Goal: Information Seeking & Learning: Learn about a topic

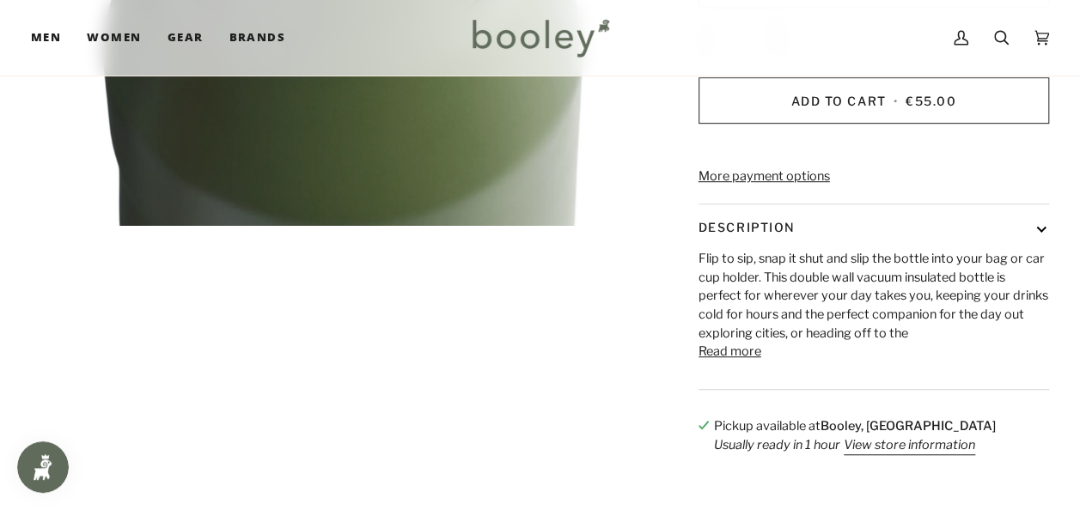
scroll to position [527, 0]
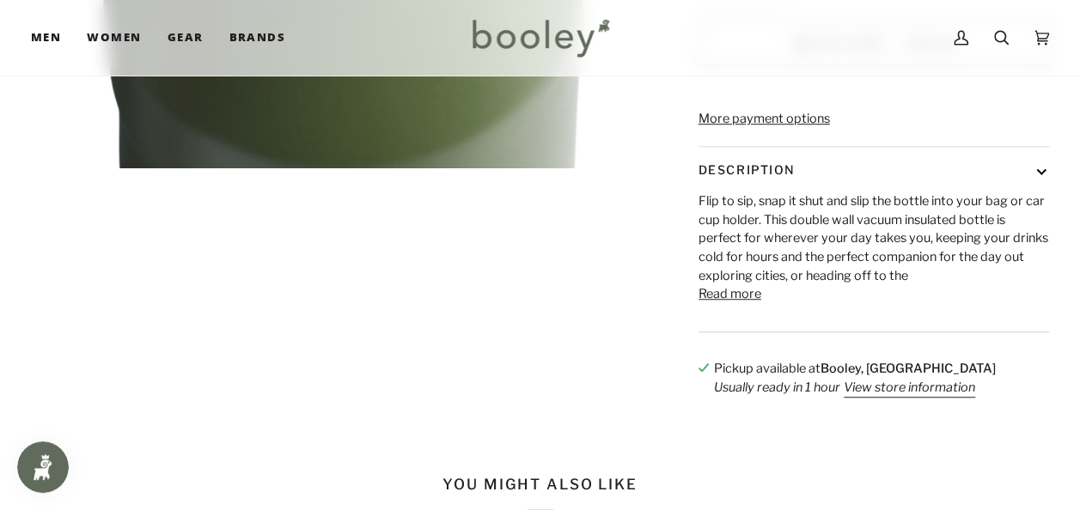
click at [744, 304] on button "Read more" at bounding box center [729, 294] width 63 height 19
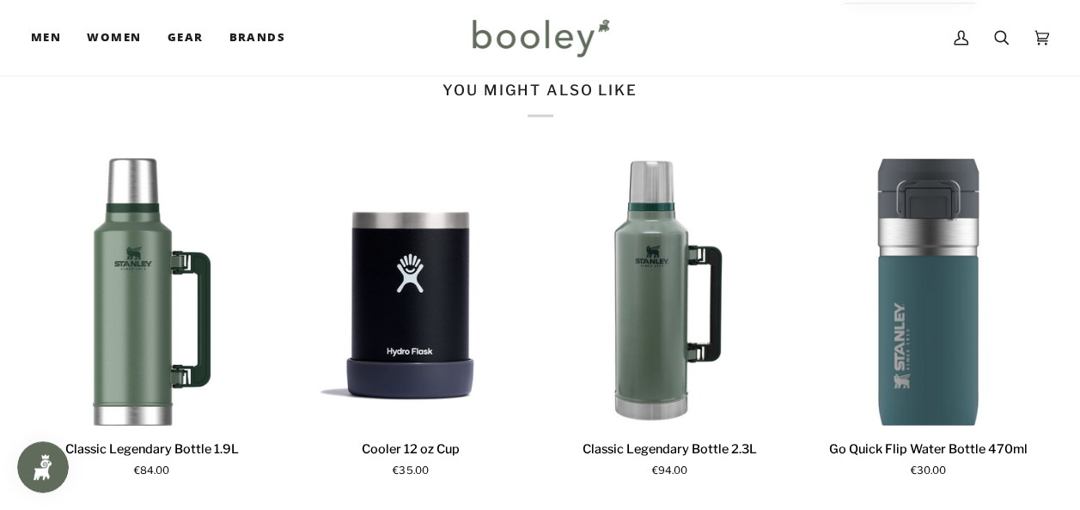
scroll to position [1370, 0]
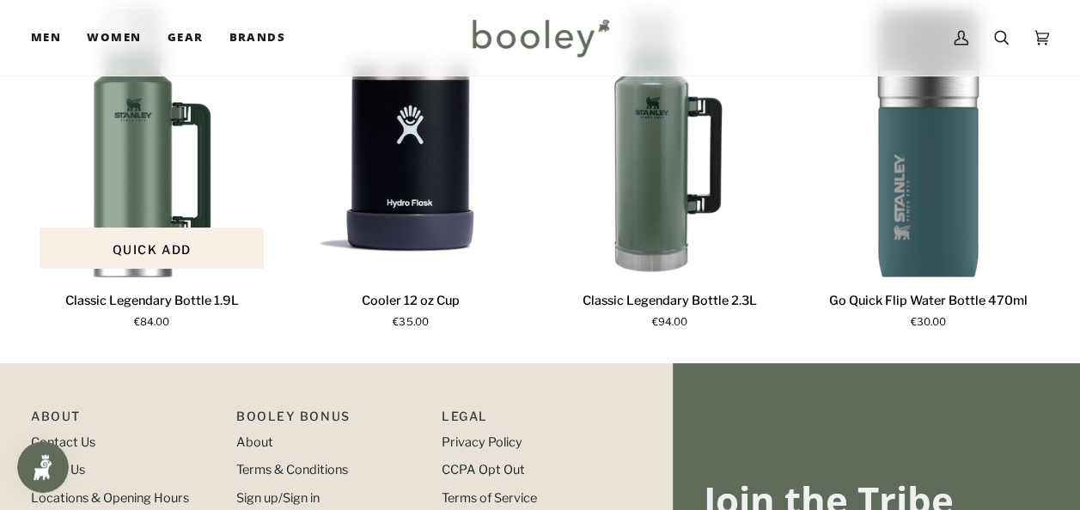
click at [215, 310] on p "Classic Legendary Bottle 1.9L" at bounding box center [152, 300] width 174 height 19
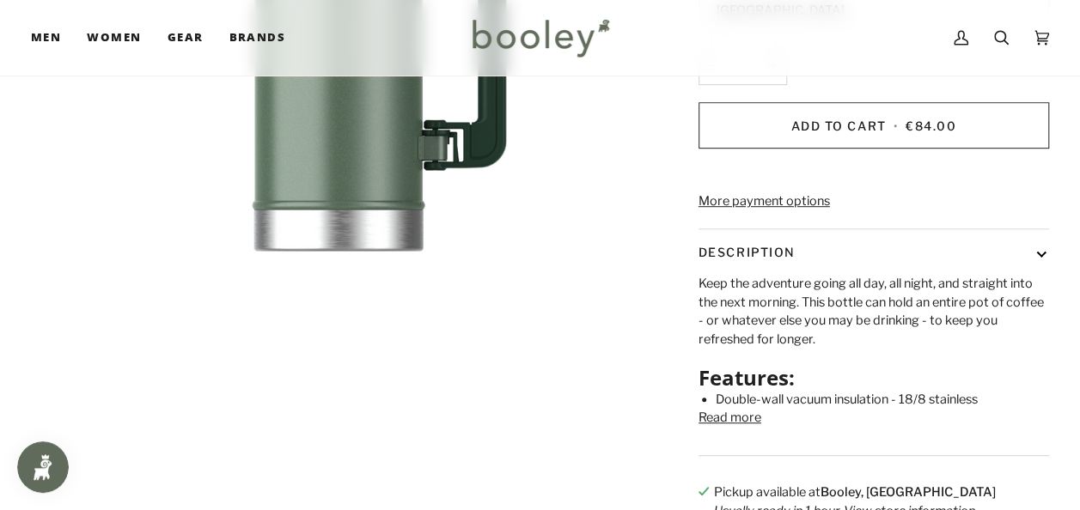
scroll to position [469, 0]
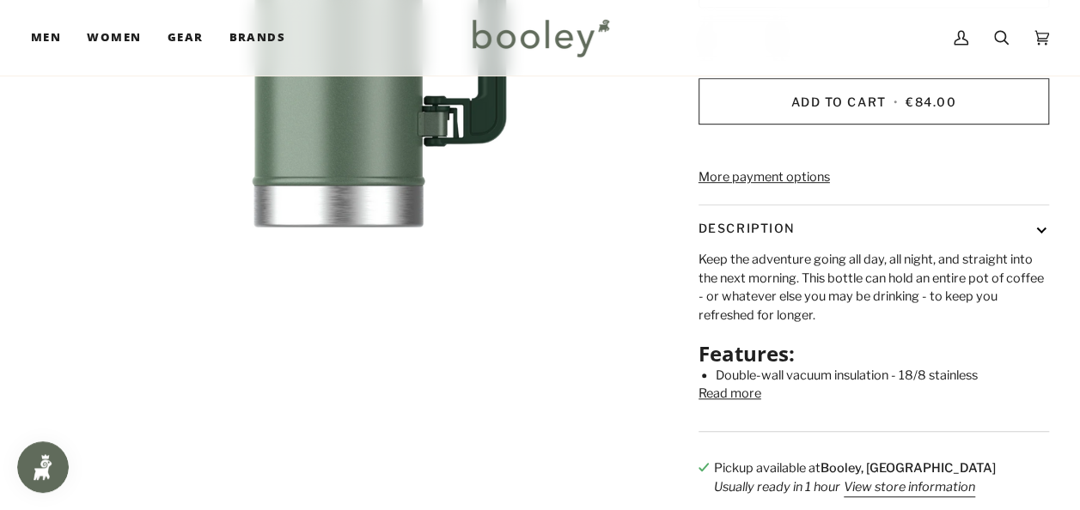
click at [751, 404] on button "Read more" at bounding box center [729, 394] width 63 height 19
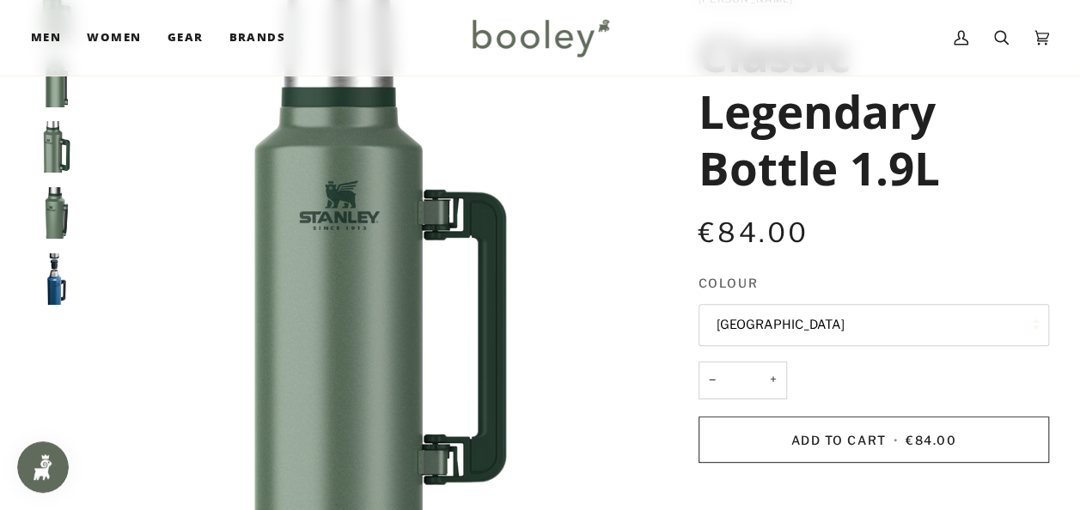
scroll to position [110, 0]
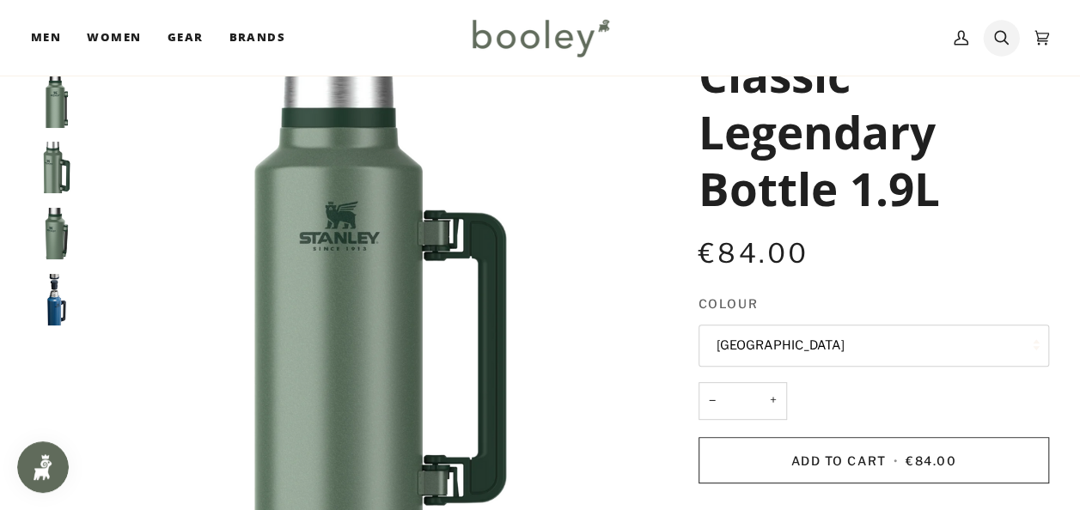
click at [1000, 43] on icon at bounding box center [1001, 38] width 15 height 26
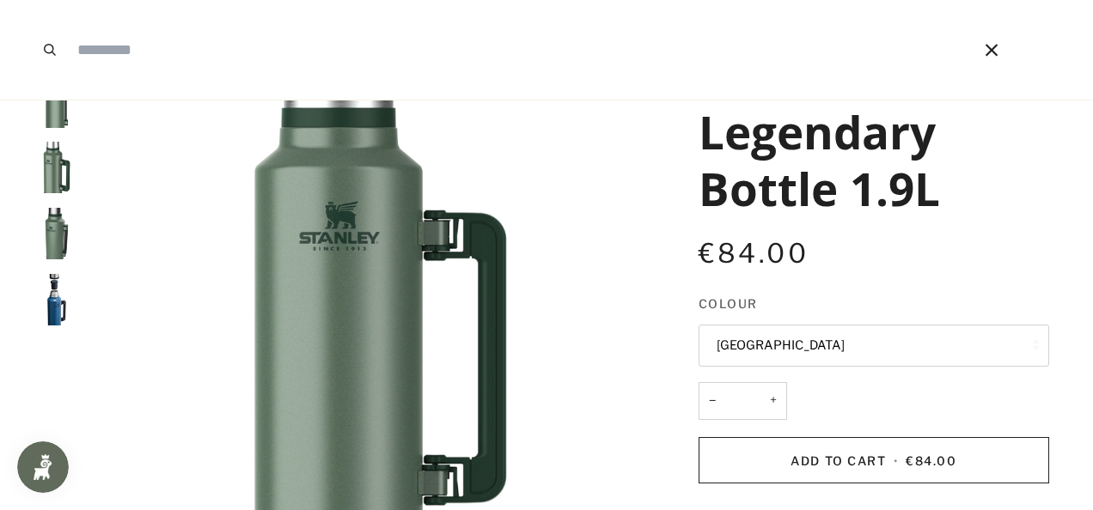
click at [1000, 43] on button "Close" at bounding box center [991, 50] width 31 height 100
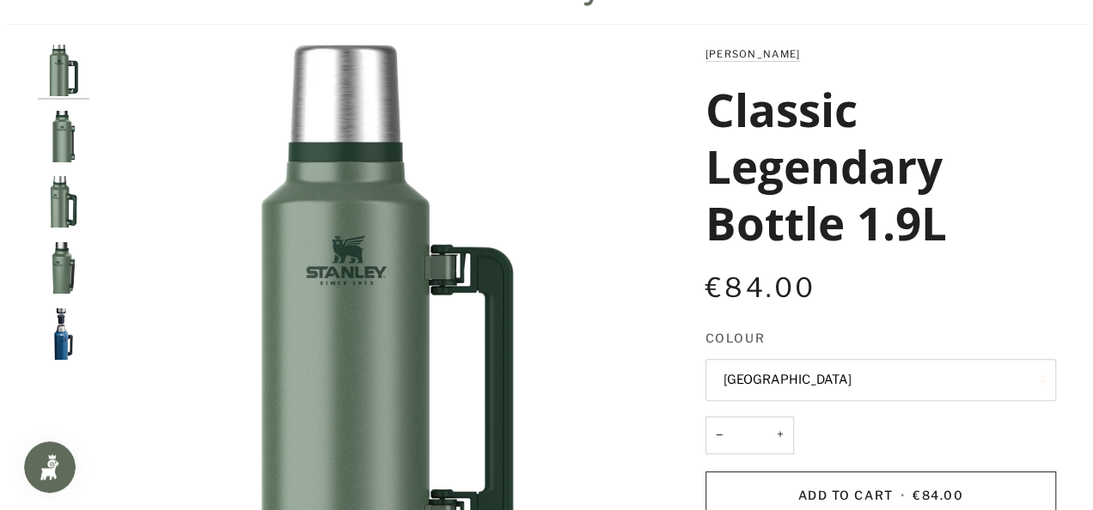
scroll to position [0, 0]
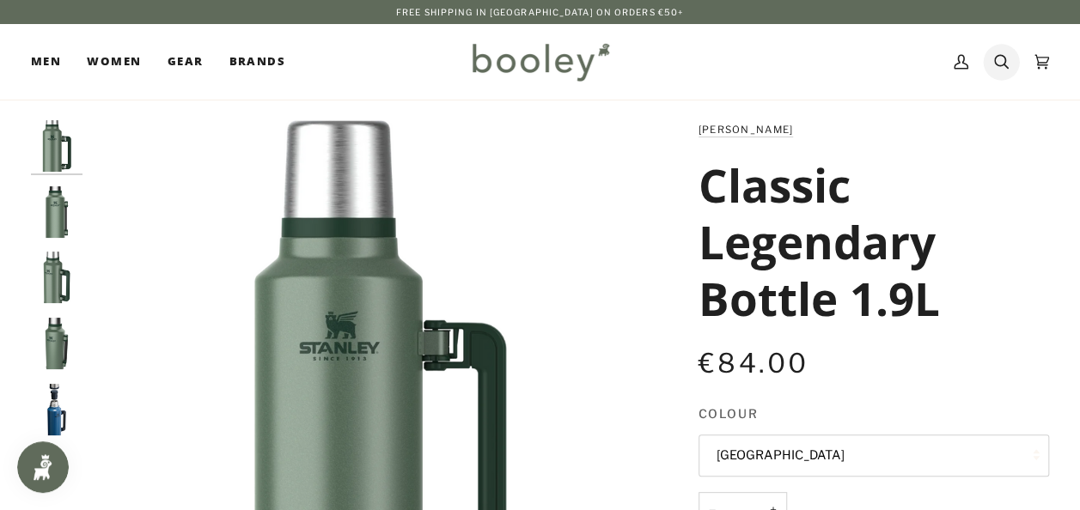
click at [1003, 66] on icon at bounding box center [1001, 62] width 15 height 26
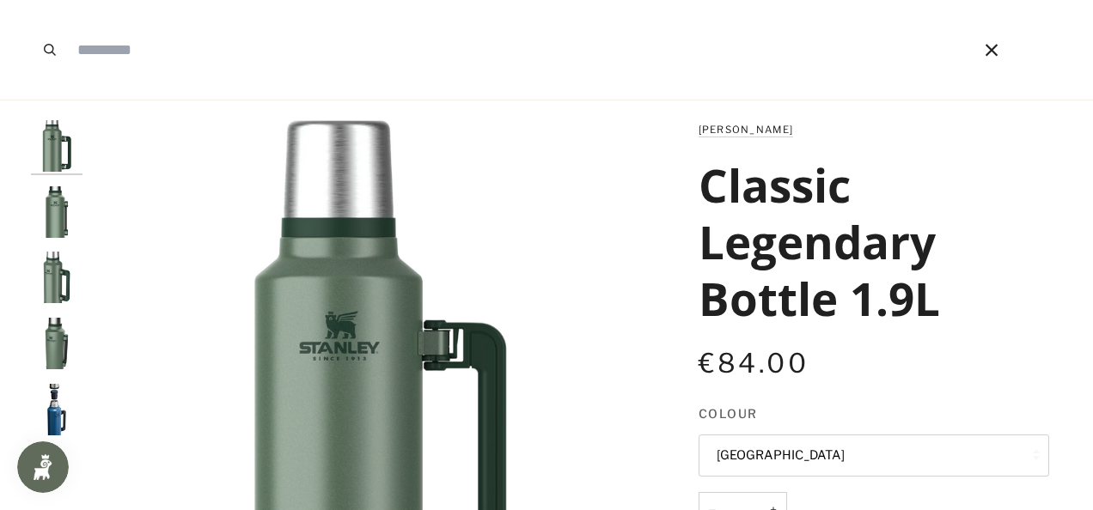
click at [411, 51] on input "Search our store" at bounding box center [499, 50] width 860 height 100
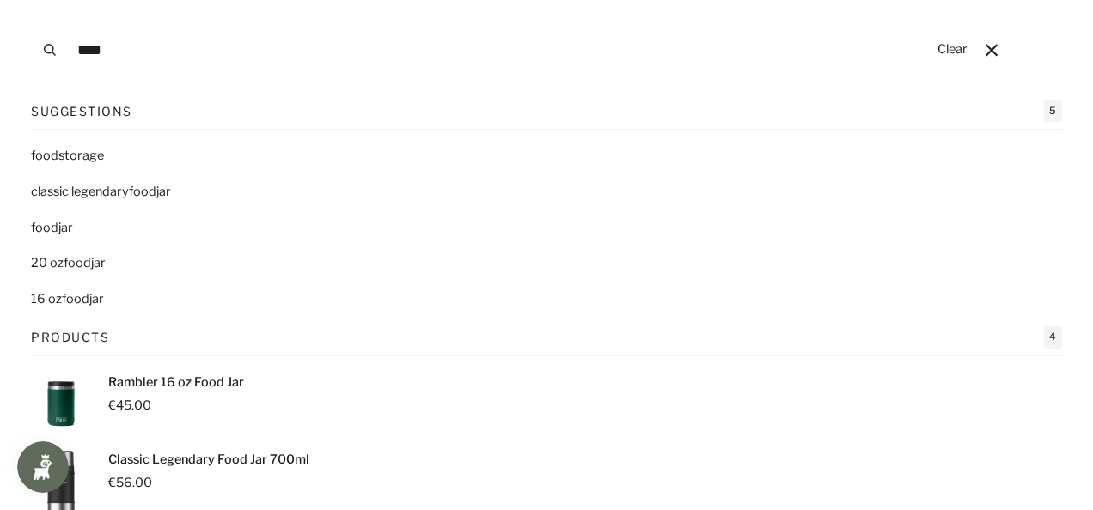
type input "**********"
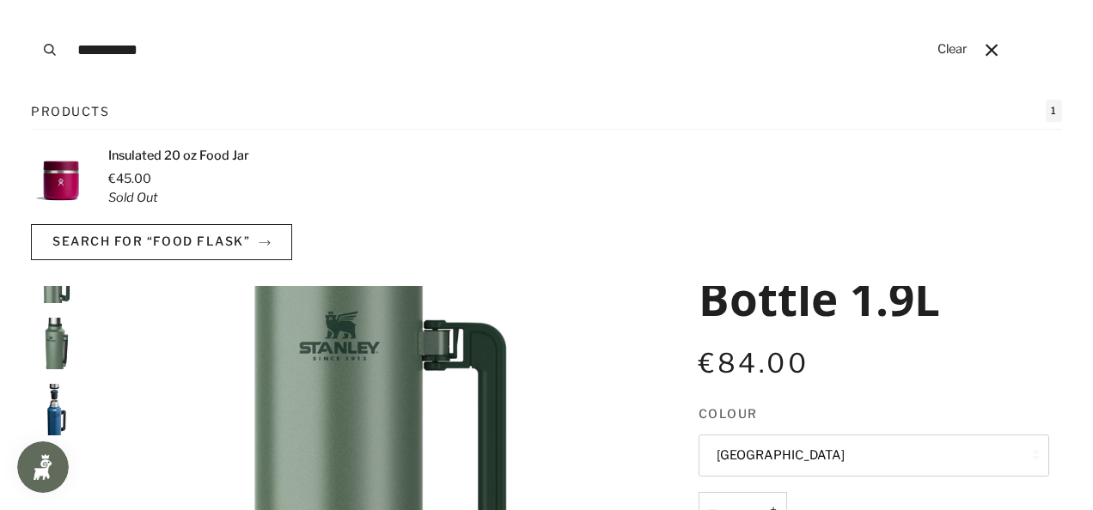
click at [320, 50] on input "**********" at bounding box center [499, 50] width 860 height 100
click at [31, 0] on button "Search" at bounding box center [50, 50] width 38 height 100
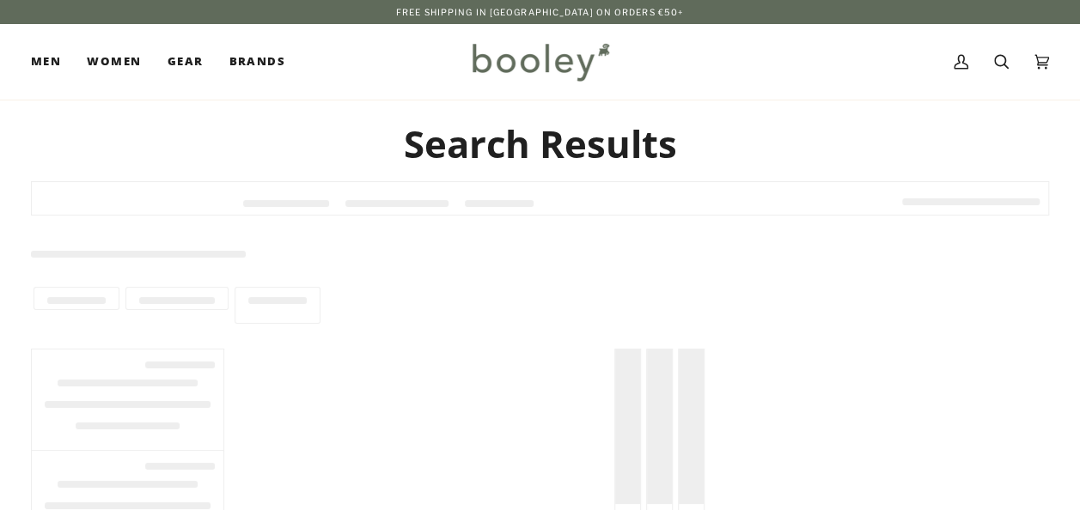
type input "**********"
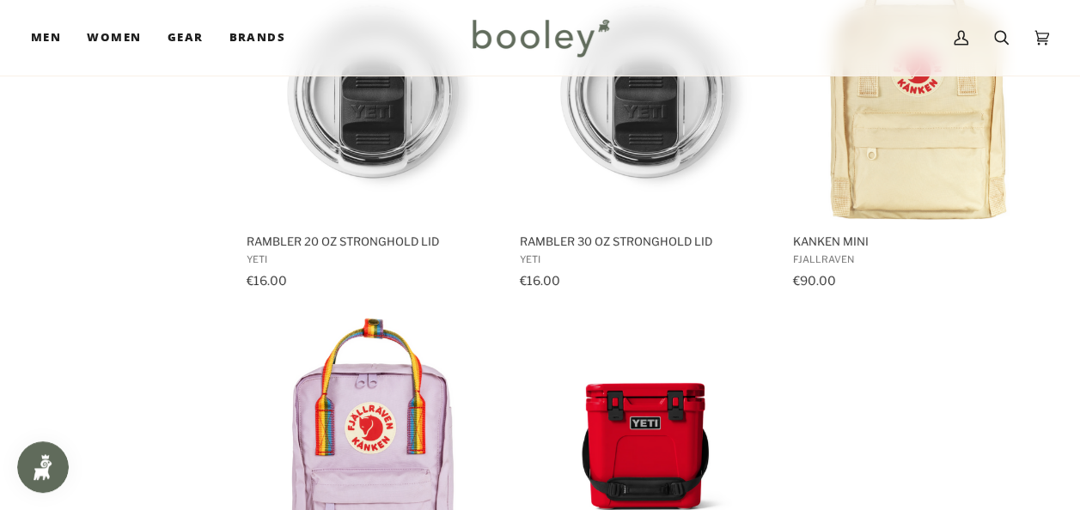
scroll to position [1695, 0]
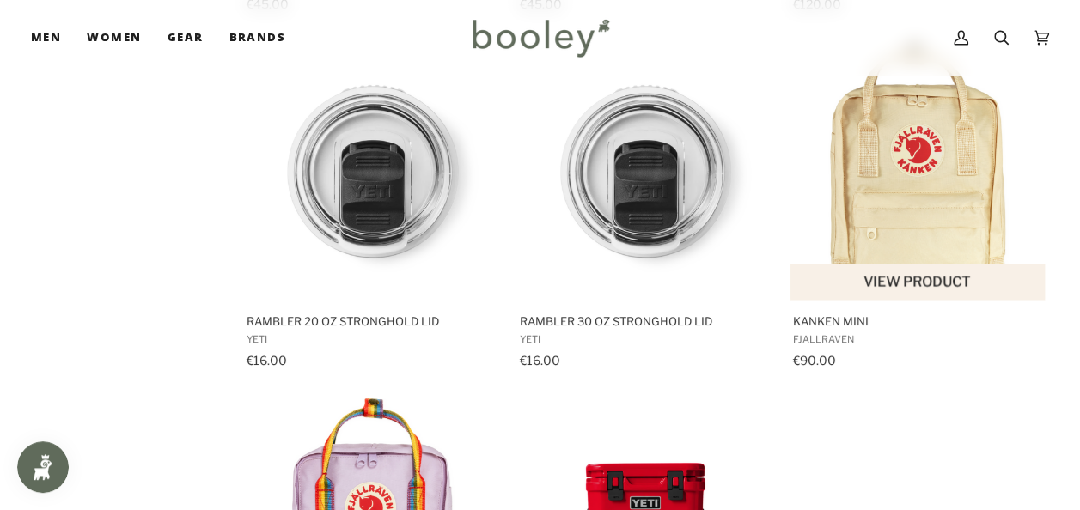
click at [839, 333] on span "Fjallraven" at bounding box center [918, 338] width 252 height 12
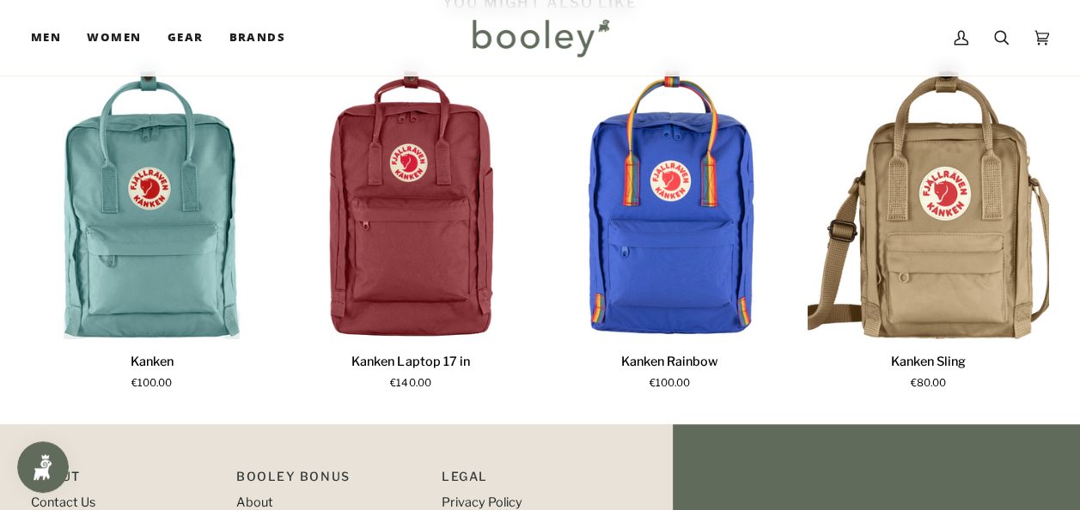
scroll to position [972, 0]
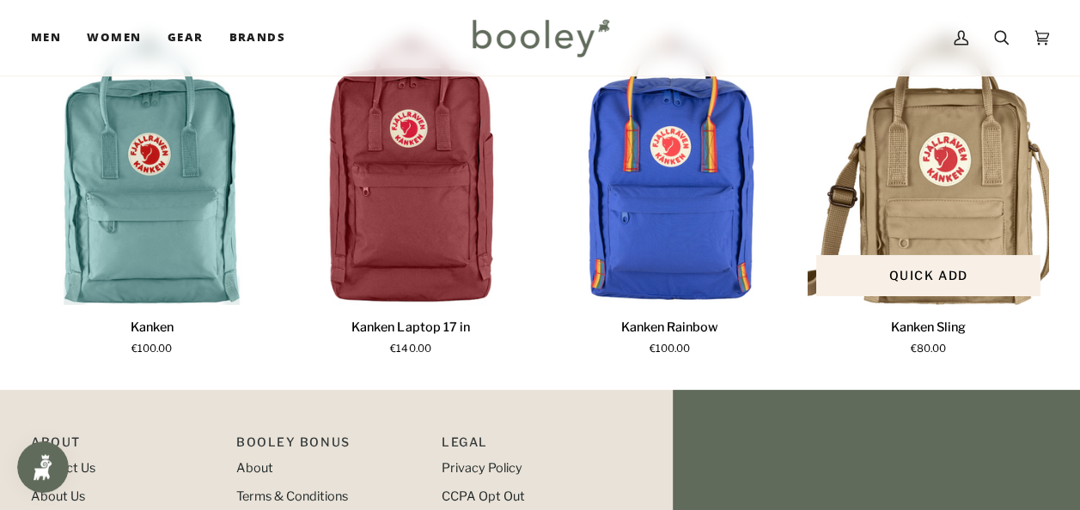
click at [940, 338] on p "Kanken Sling" at bounding box center [928, 328] width 75 height 19
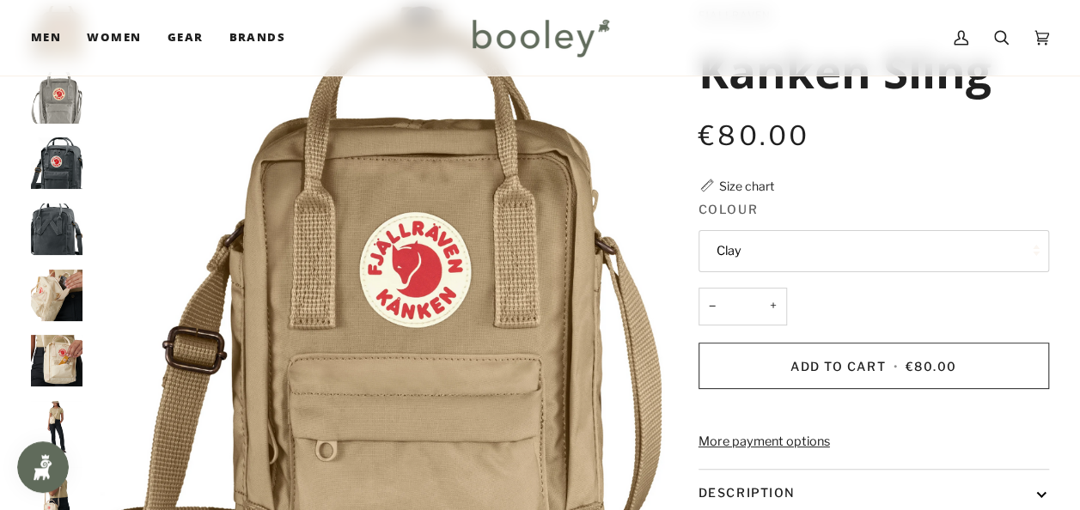
scroll to position [149, 0]
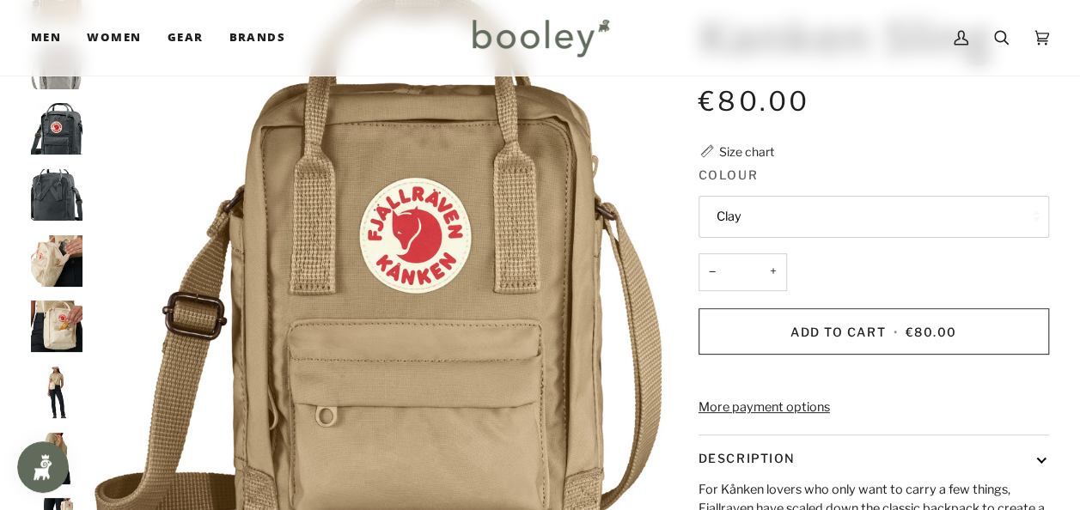
click at [60, 115] on img "Fjallraven Kanken Sling Graphite - Booley Galway" at bounding box center [57, 129] width 52 height 52
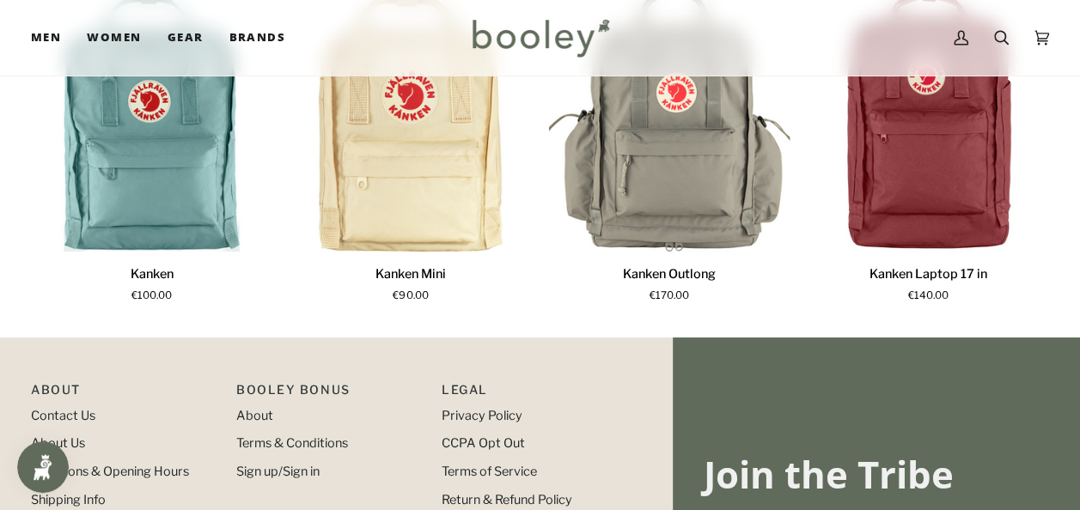
scroll to position [1064, 0]
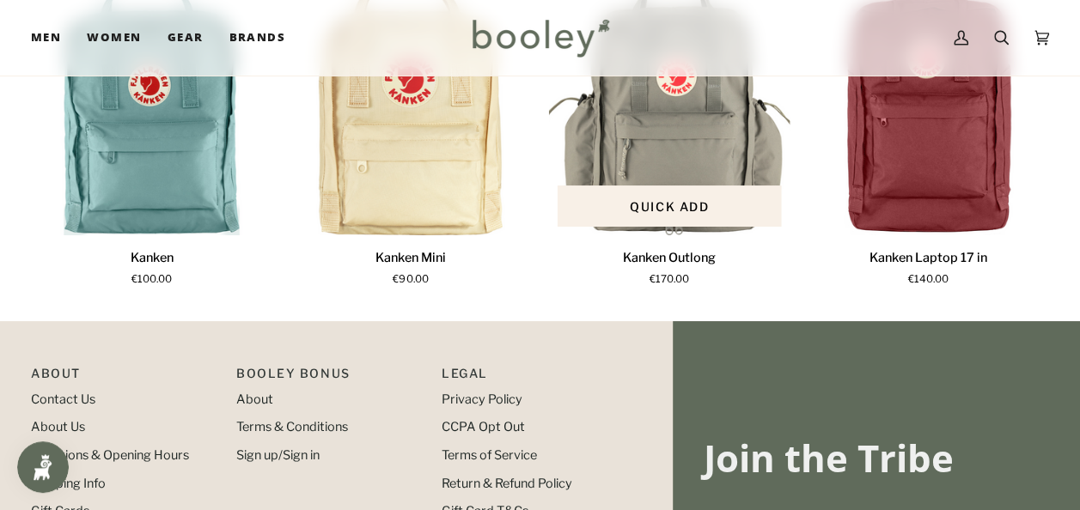
click at [660, 270] on div "Kanken Outlong" at bounding box center [669, 255] width 241 height 27
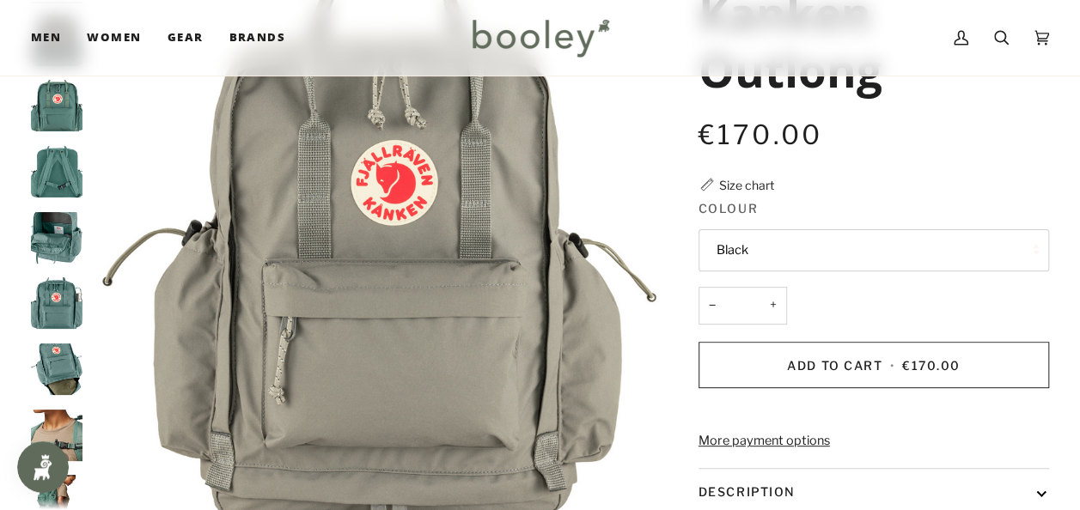
scroll to position [206, 0]
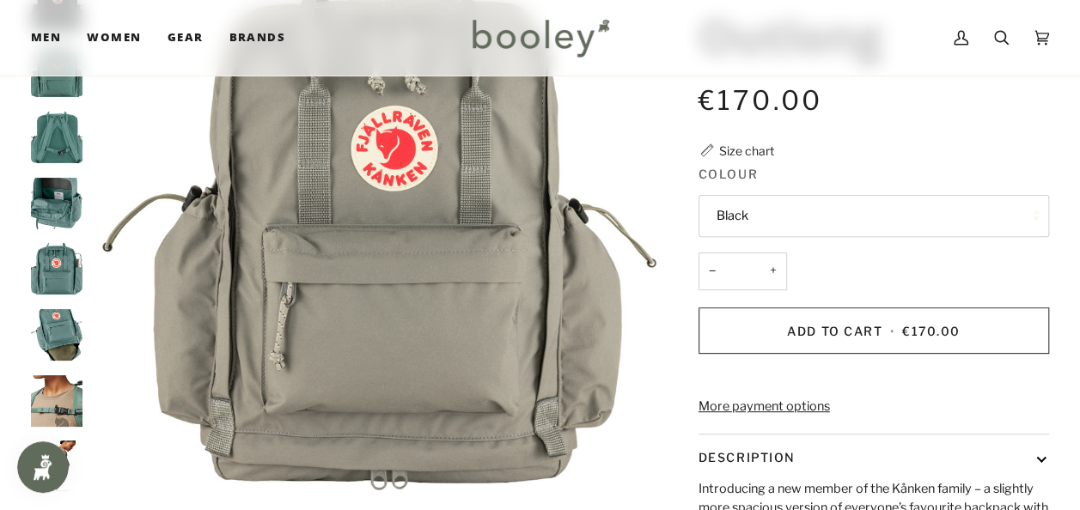
click at [46, 134] on img "Fjallraven Kanken Outlong Frost Green - Booley Galway" at bounding box center [57, 138] width 52 height 52
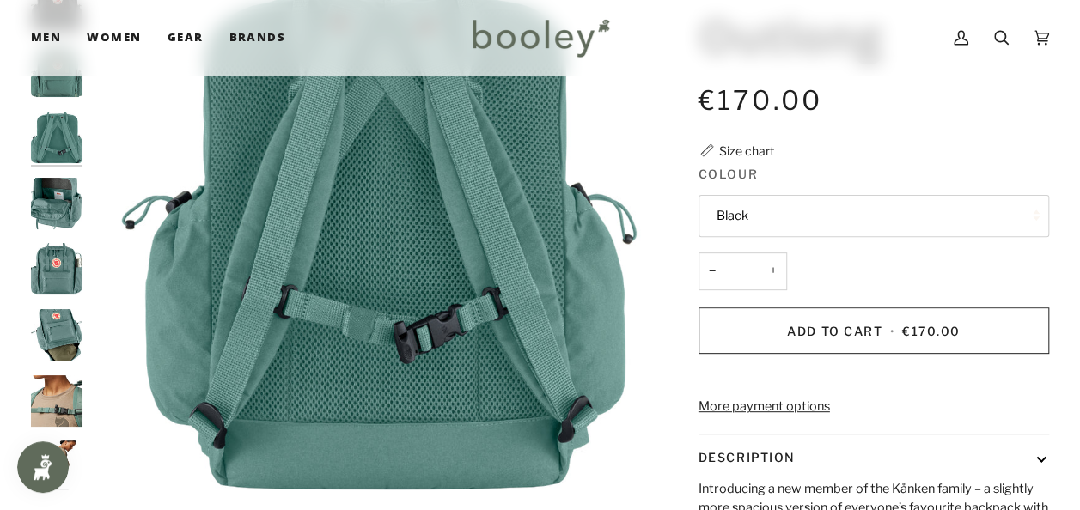
click at [64, 180] on img "Fjallraven Kanken Outlong Frost Green - Booley Galway" at bounding box center [57, 204] width 52 height 52
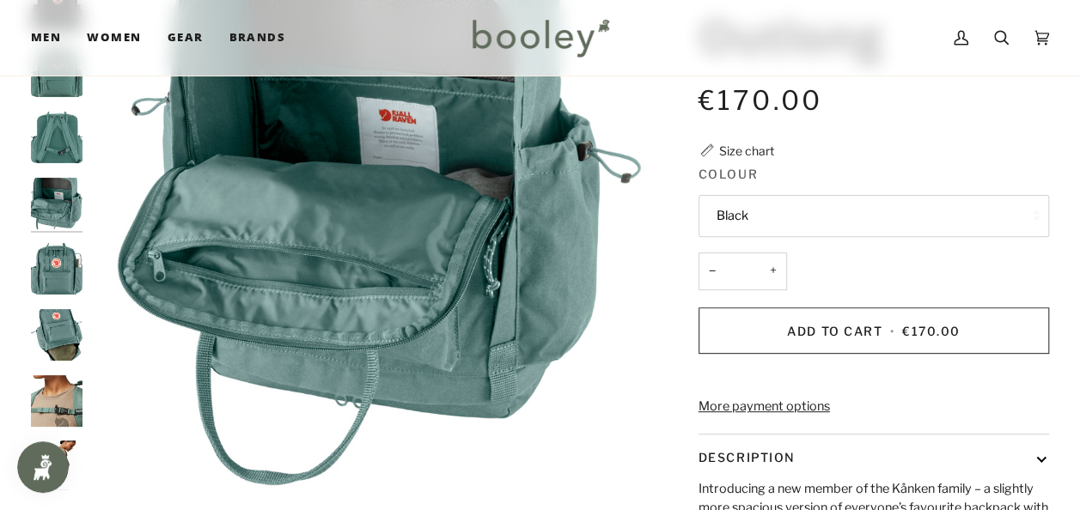
click at [55, 245] on img "Fjallraven Kanken Outlong Frost Green - Booley Galway" at bounding box center [57, 269] width 52 height 52
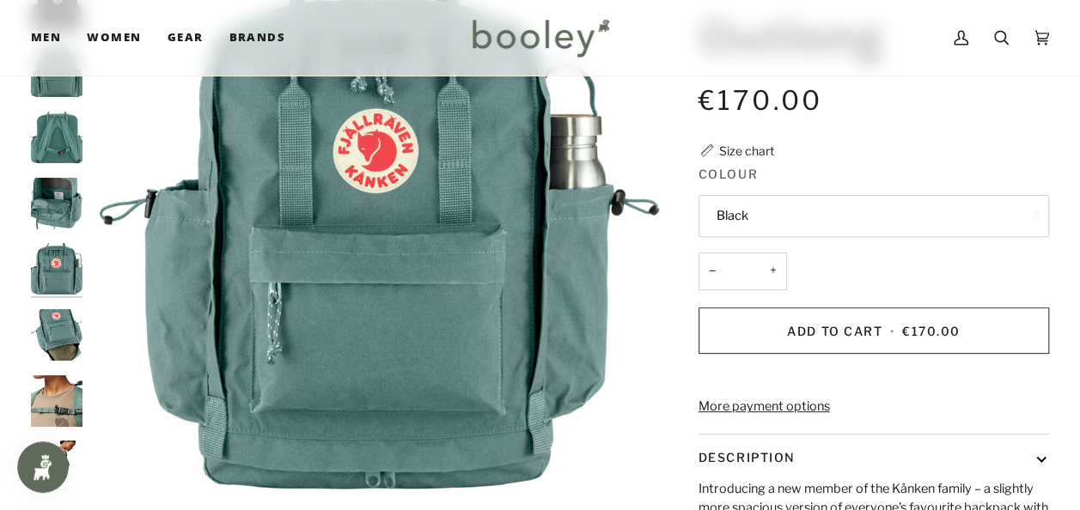
scroll to position [63, 0]
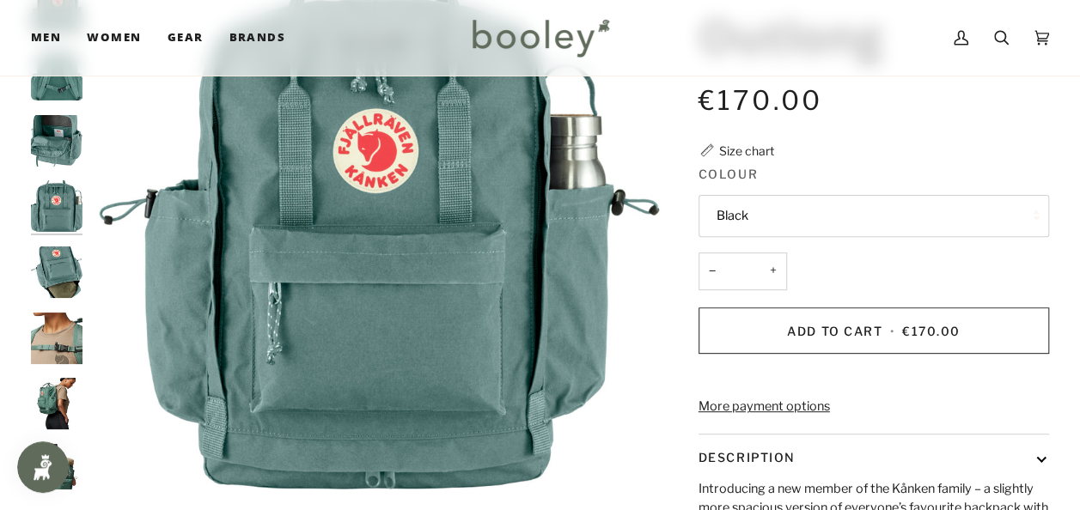
click at [63, 258] on img "Fjallraven Kanken Outlong Frost Green - Booley Galway" at bounding box center [57, 273] width 52 height 52
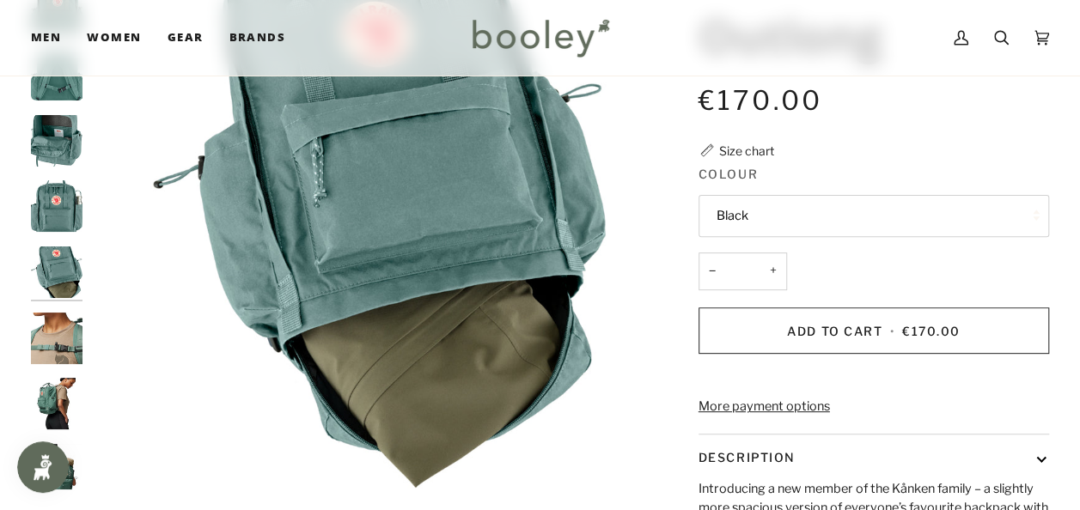
scroll to position [74, 0]
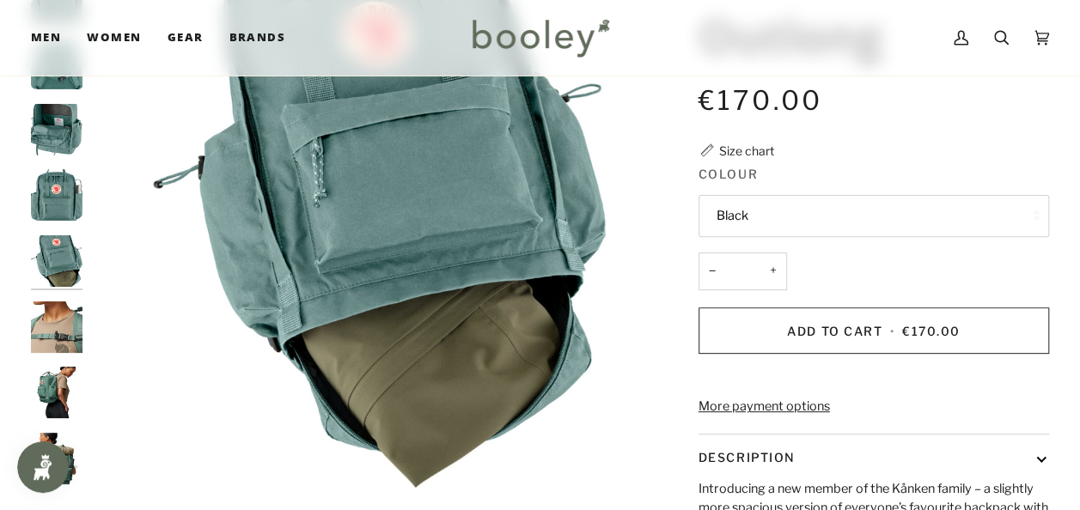
click at [69, 305] on img "Fjallraven Kanken Outlong Frost Green - Booley Galway" at bounding box center [57, 328] width 52 height 52
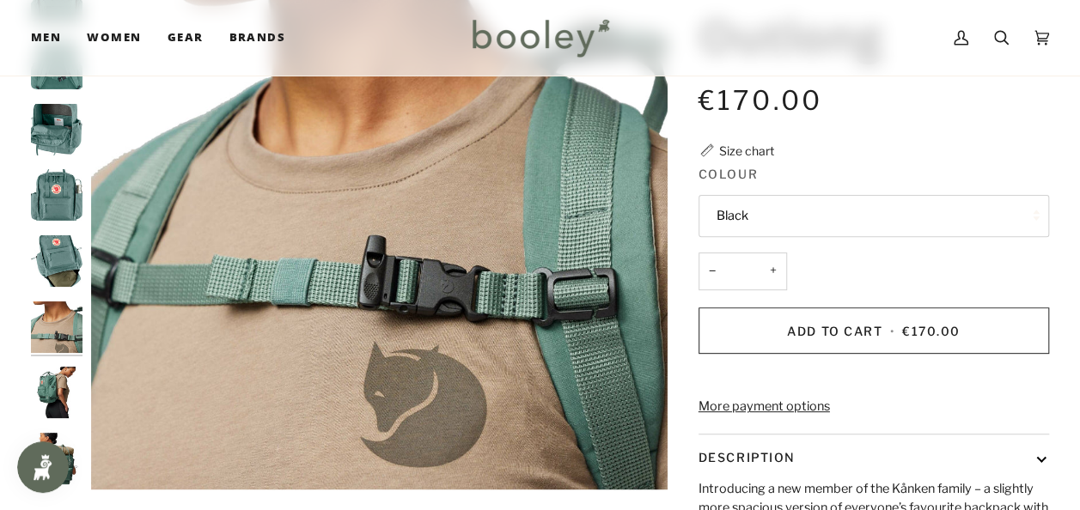
click at [58, 390] on img "Fjallraven Kanken Outlong Frost Green - Booley Galway" at bounding box center [57, 393] width 52 height 52
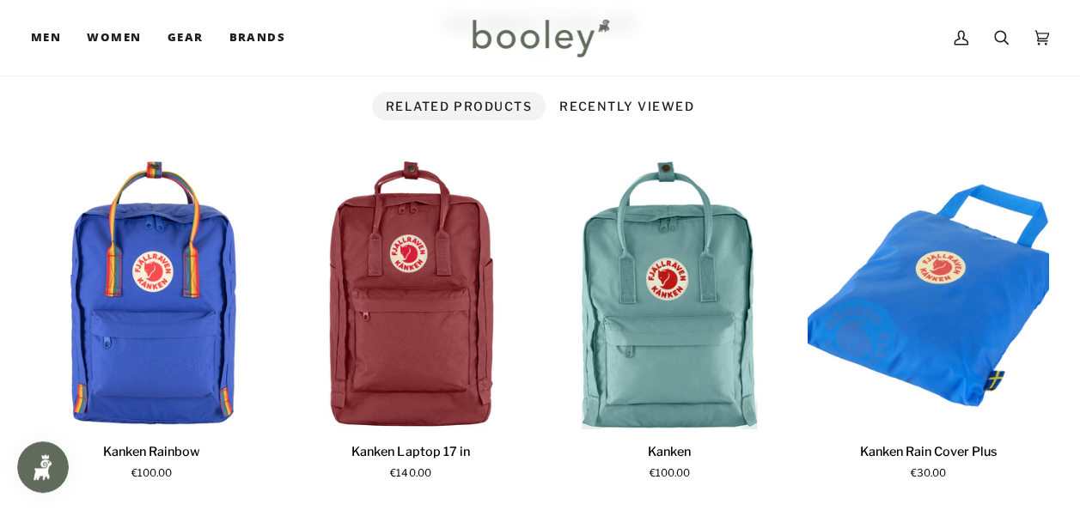
scroll to position [1156, 0]
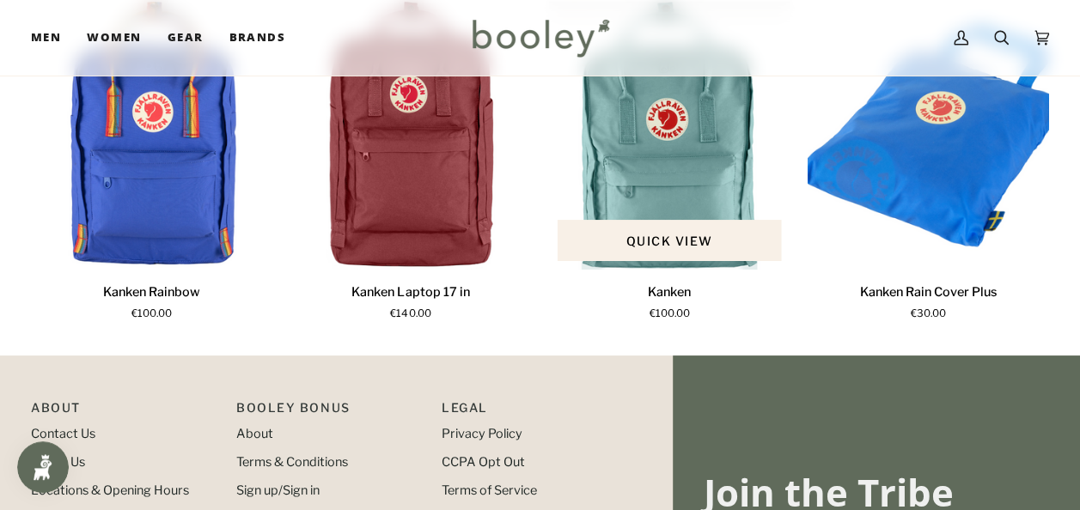
click at [696, 174] on img "Kanken" at bounding box center [669, 136] width 241 height 269
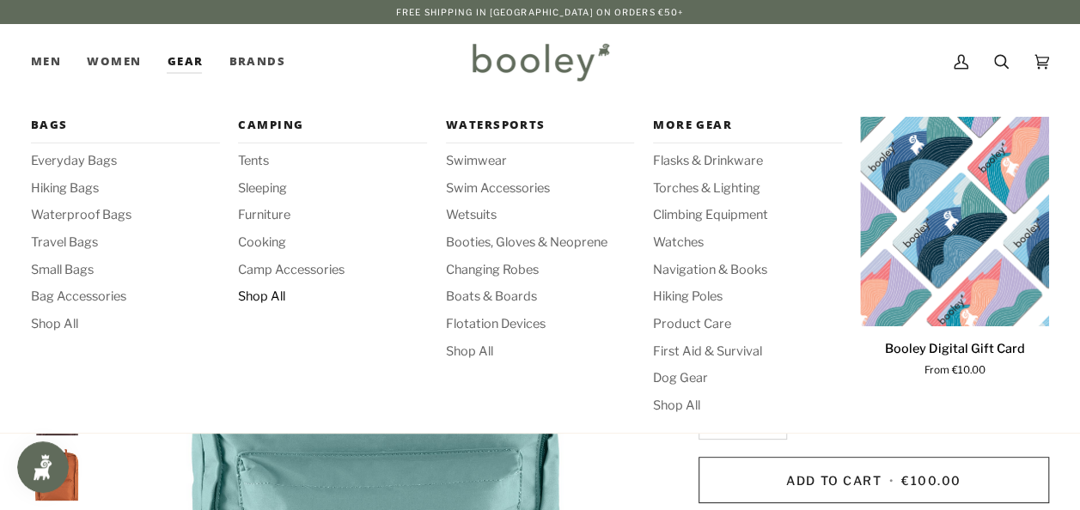
click at [268, 295] on span "Shop All" at bounding box center [332, 297] width 189 height 19
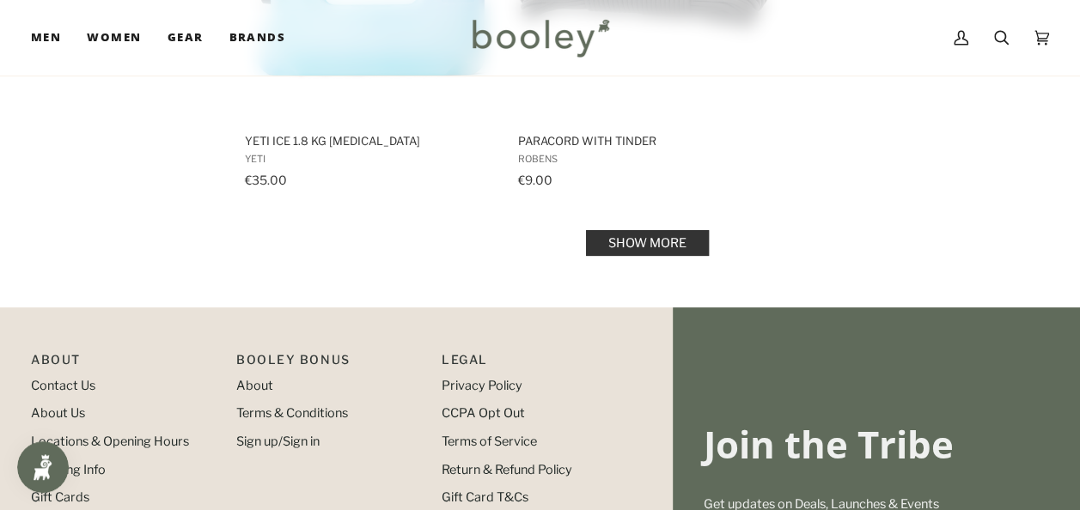
scroll to position [2646, 0]
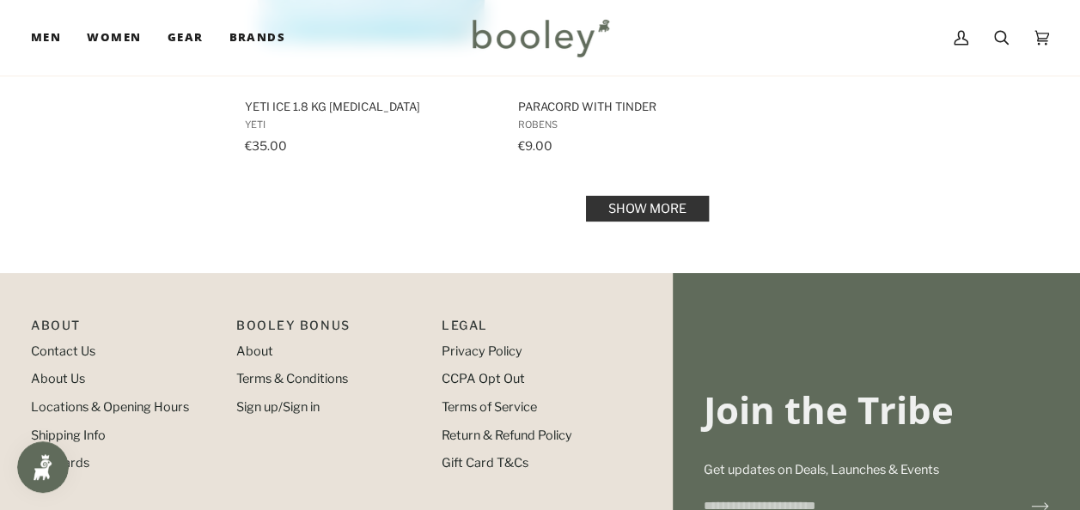
click at [619, 196] on link "Show more" at bounding box center [647, 209] width 123 height 26
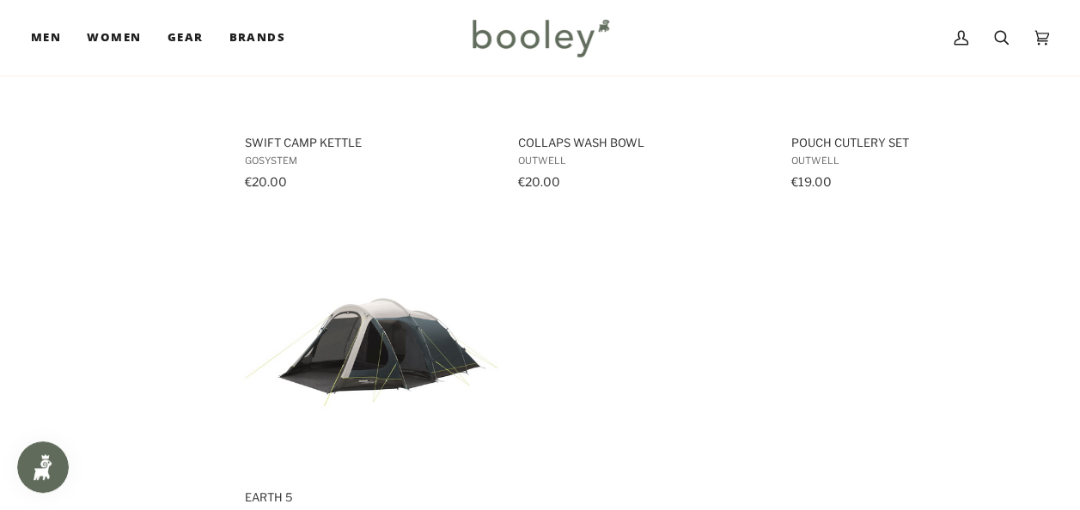
scroll to position [4903, 0]
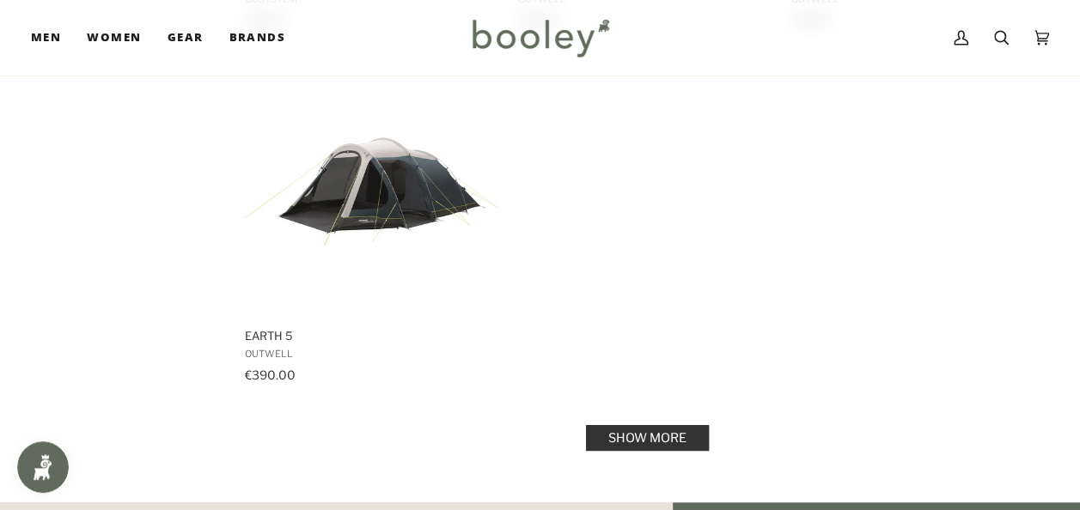
click at [640, 429] on link "Show more" at bounding box center [647, 438] width 123 height 26
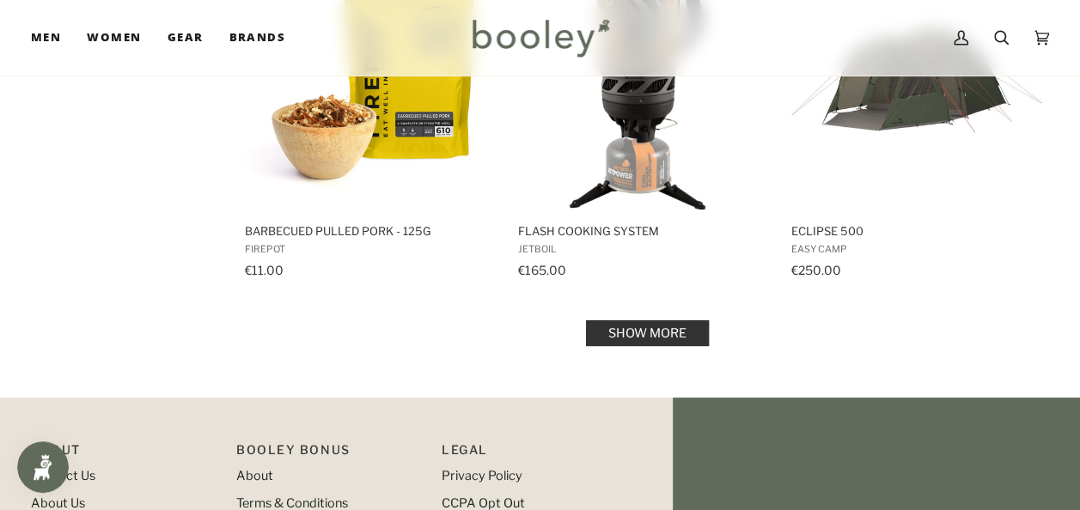
scroll to position [7206, 0]
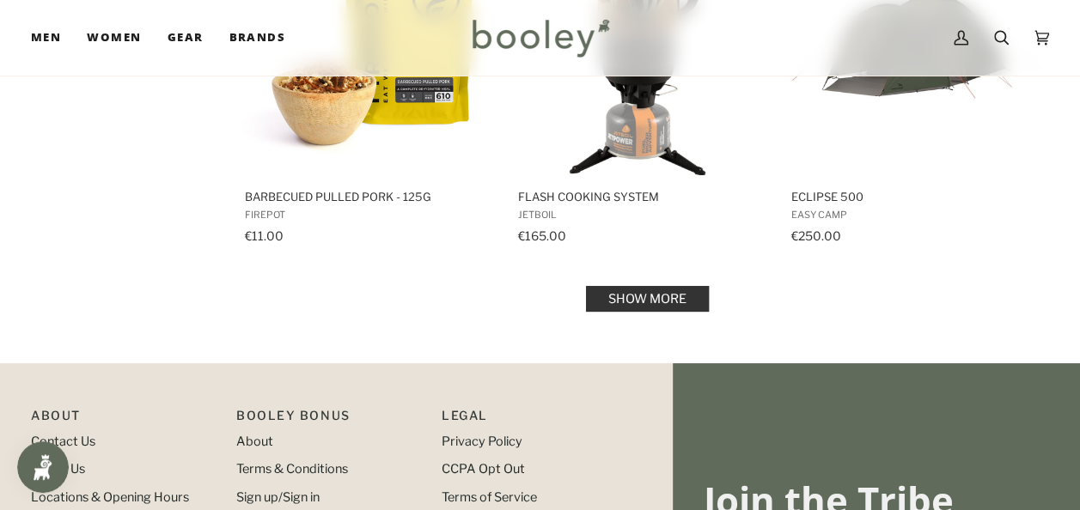
click at [687, 294] on link "Show more" at bounding box center [647, 299] width 123 height 26
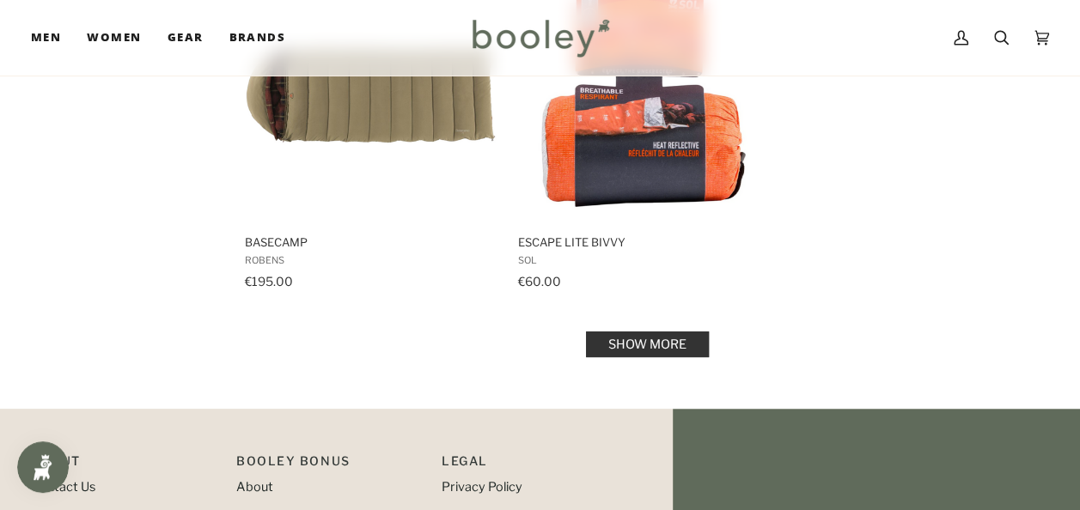
scroll to position [9635, 0]
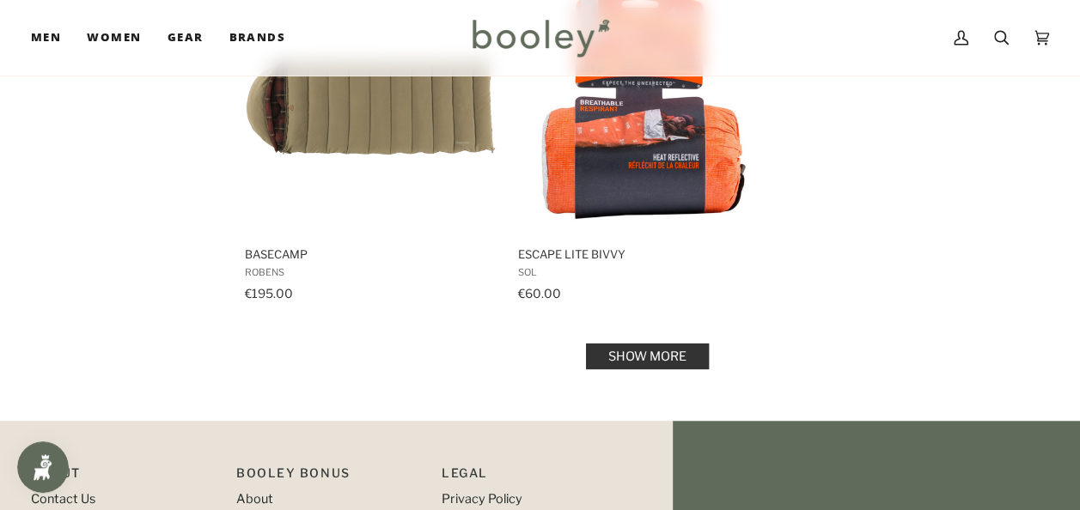
click at [635, 351] on link "Show more" at bounding box center [647, 357] width 123 height 26
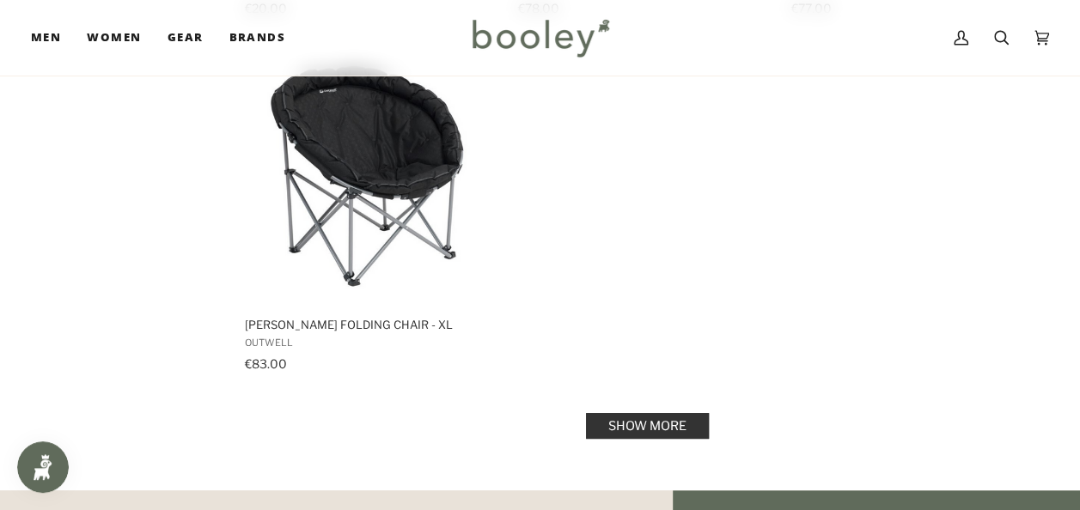
scroll to position [12133, 0]
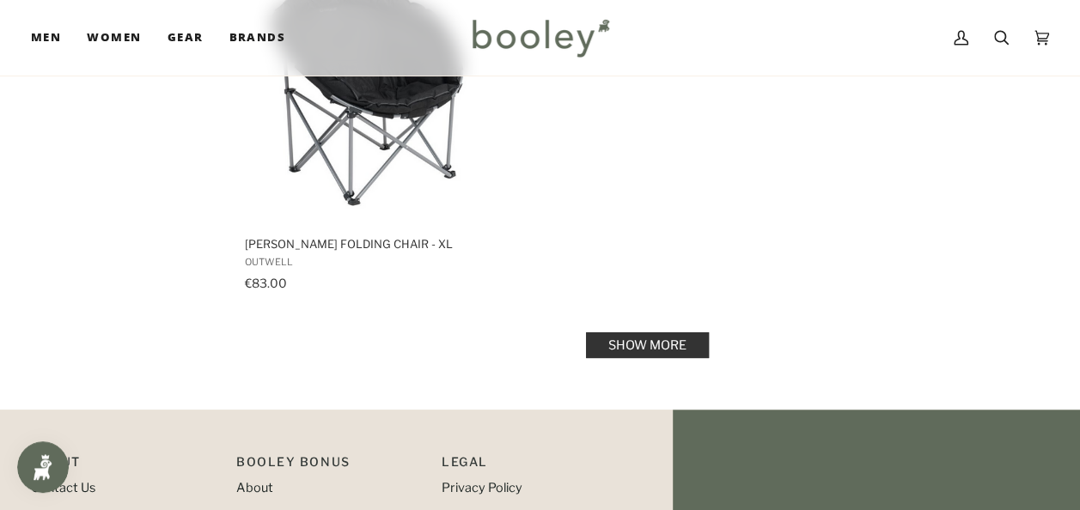
click at [593, 332] on link "Show more" at bounding box center [647, 345] width 123 height 26
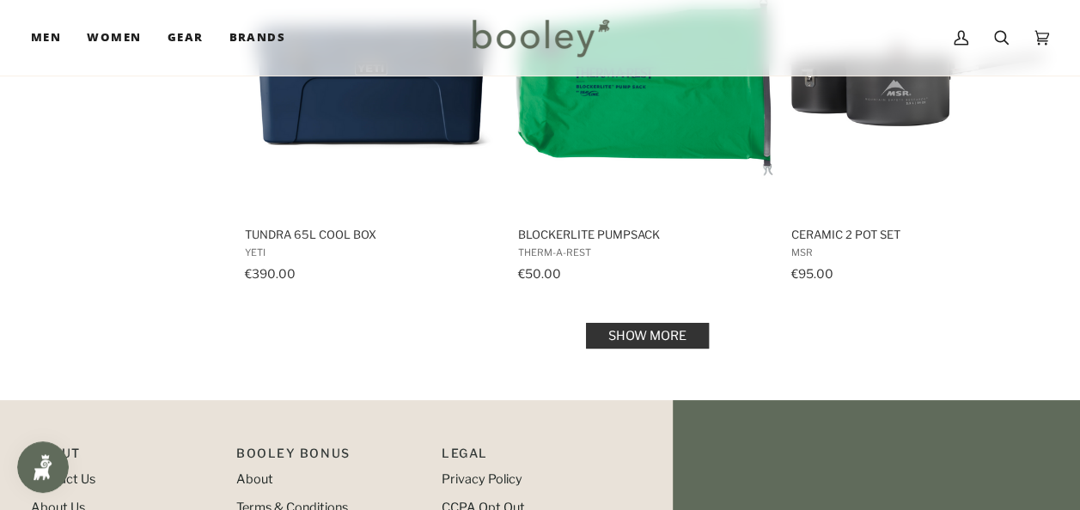
scroll to position [14309, 0]
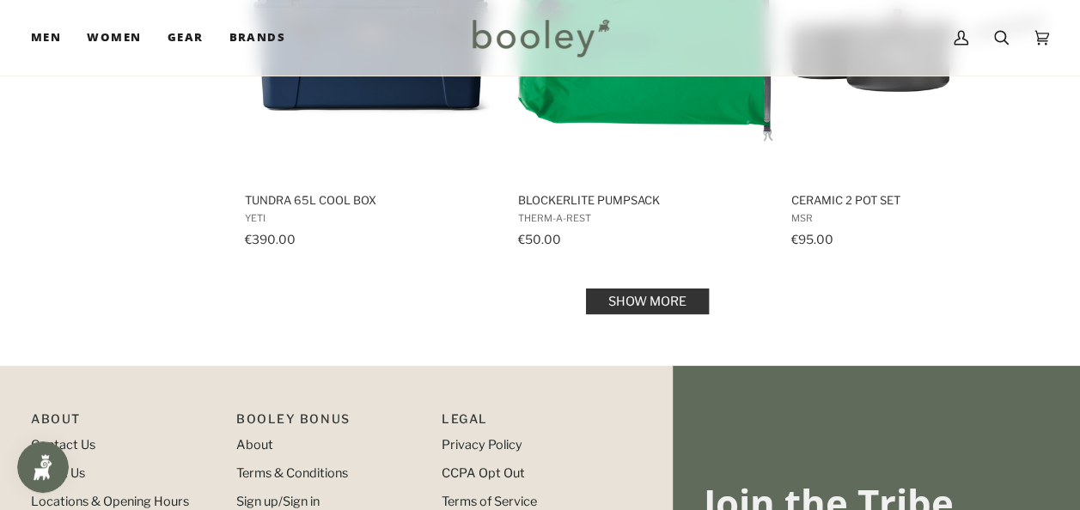
click at [619, 292] on link "Show more" at bounding box center [647, 302] width 123 height 26
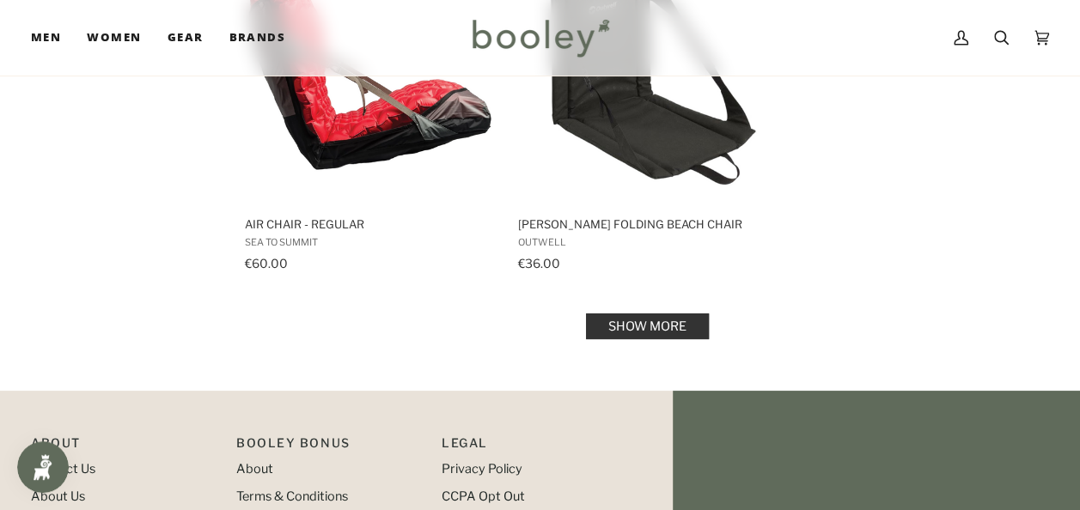
scroll to position [16783, 0]
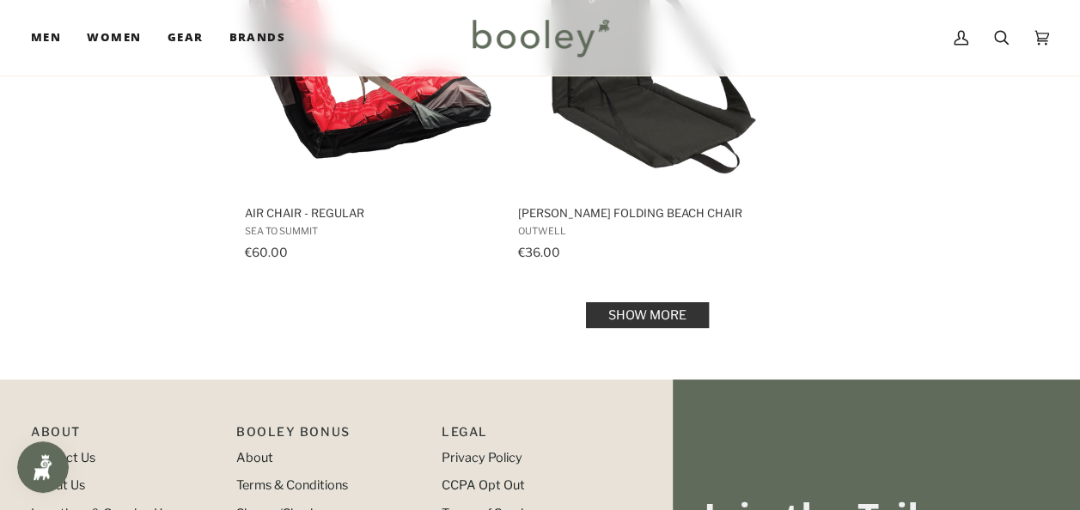
click at [647, 302] on link "Show more" at bounding box center [647, 315] width 123 height 26
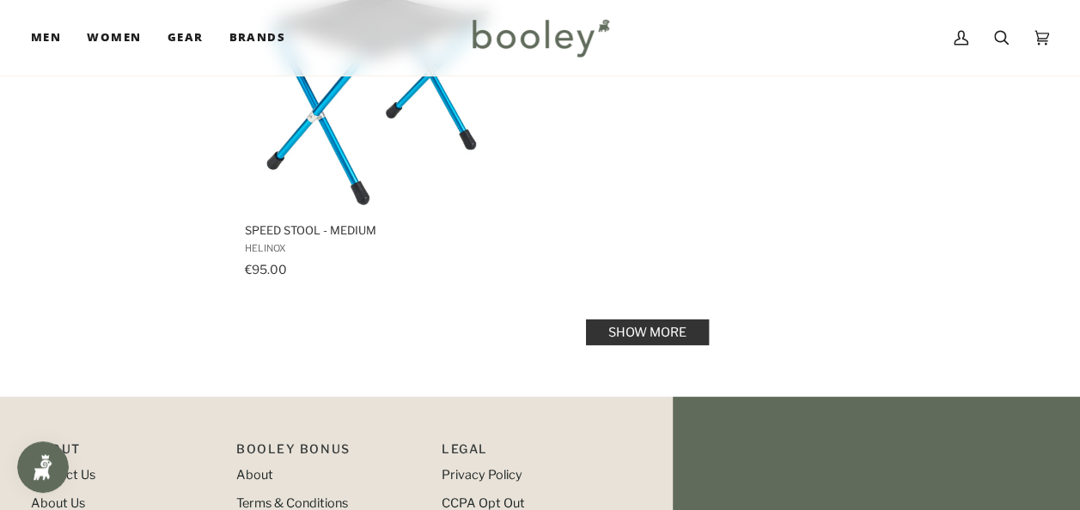
scroll to position [19280, 0]
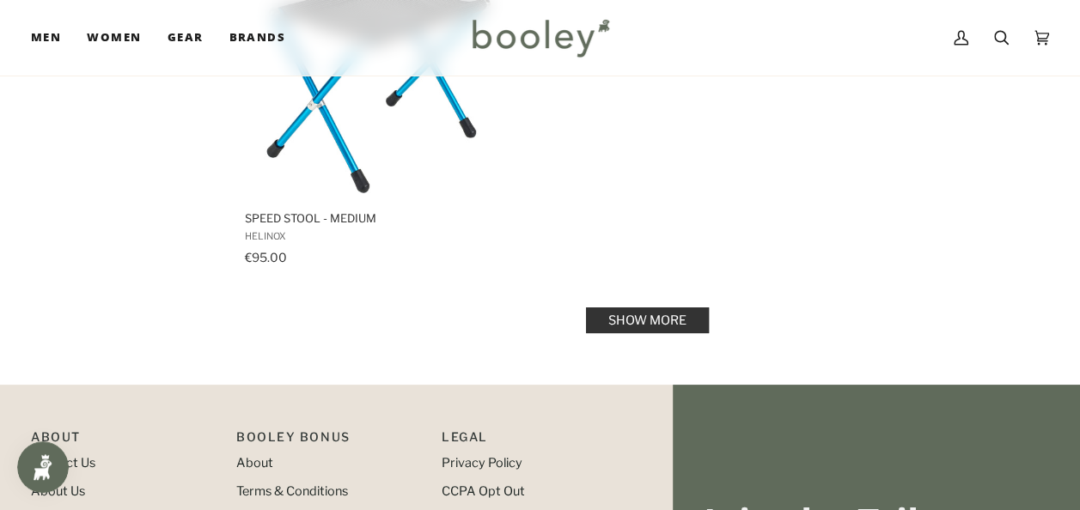
click at [616, 308] on link "Show more" at bounding box center [647, 321] width 123 height 26
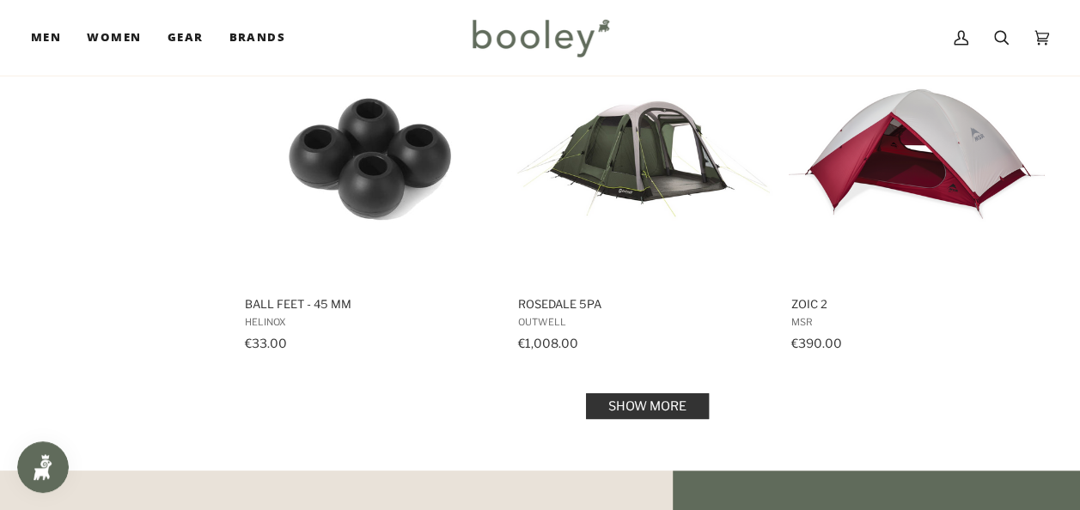
scroll to position [21423, 0]
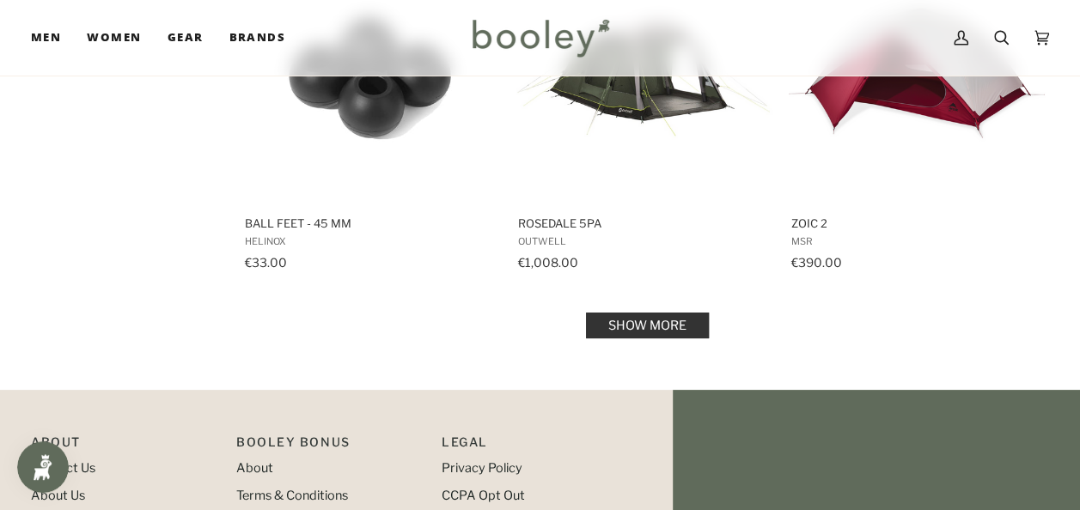
click at [680, 313] on link "Show more" at bounding box center [647, 326] width 123 height 26
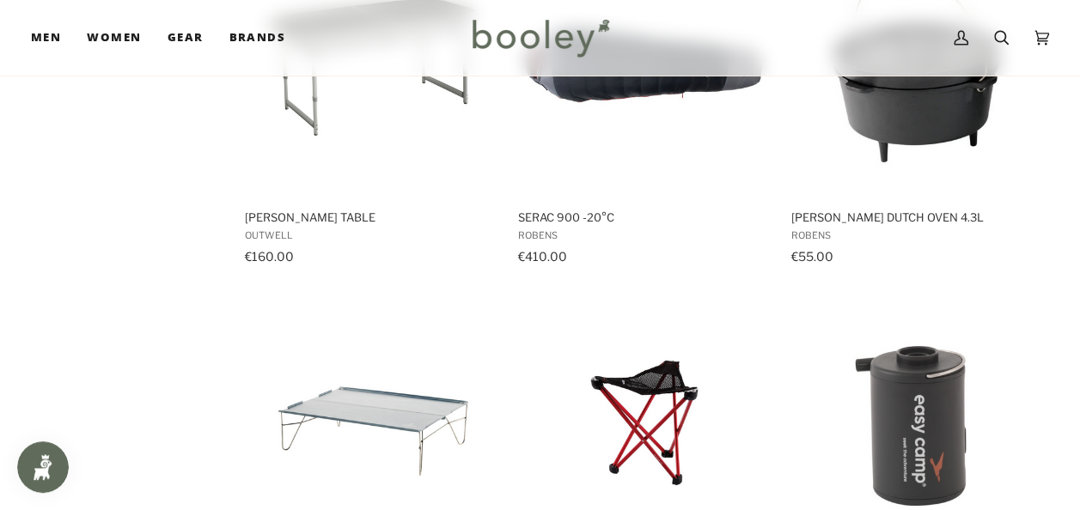
scroll to position [22763, 0]
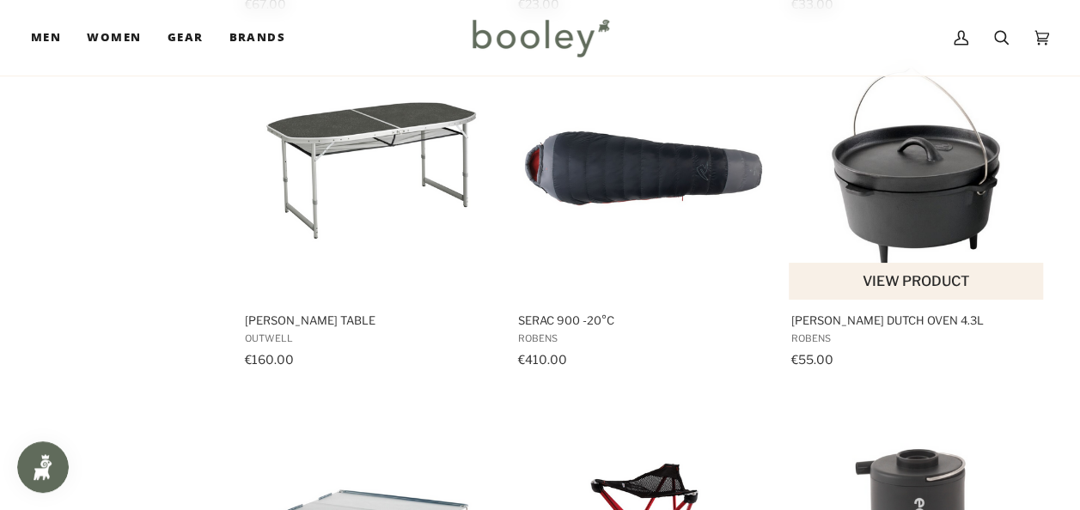
click at [849, 313] on span "[PERSON_NAME] Dutch Oven 4.3L" at bounding box center [917, 320] width 252 height 15
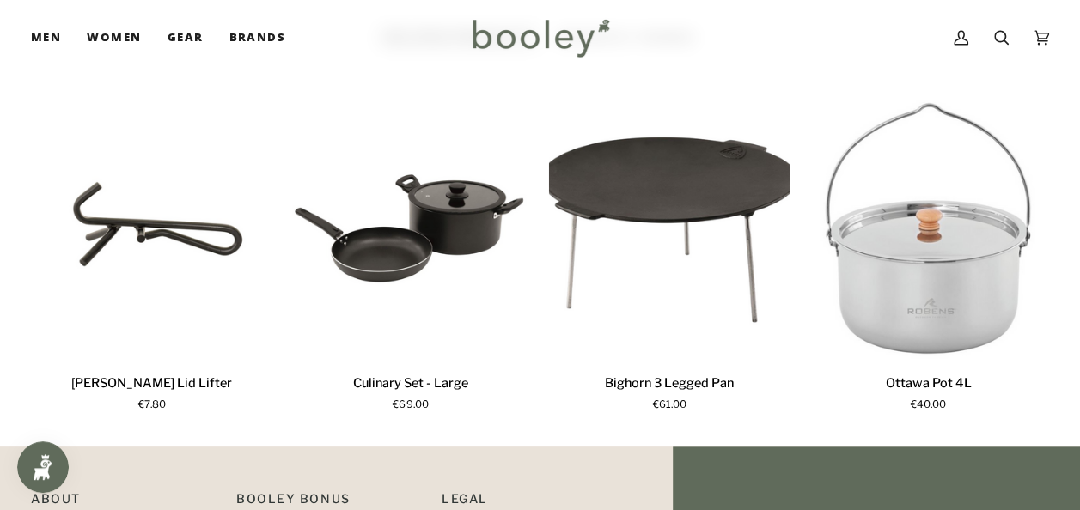
scroll to position [1076, 0]
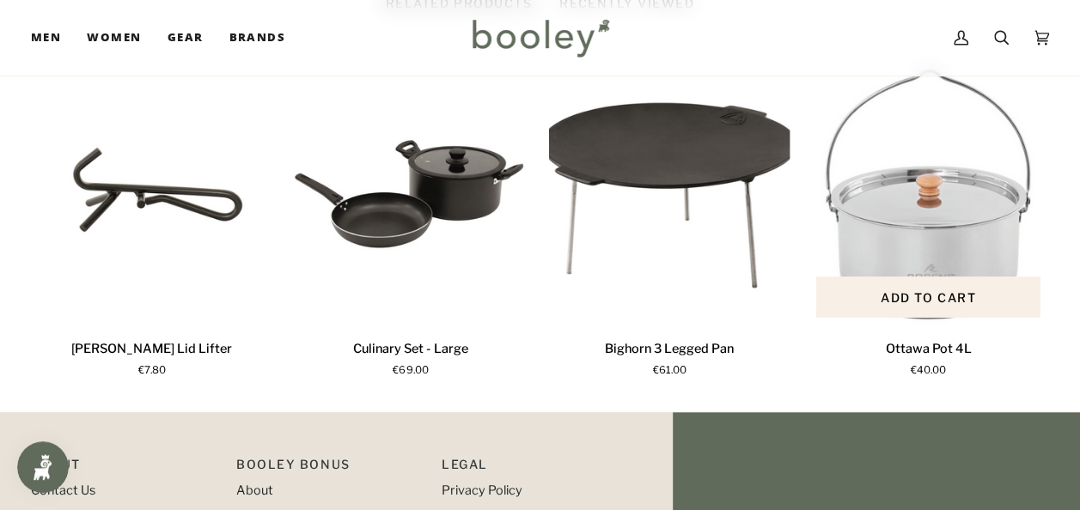
click at [934, 340] on p "Ottawa Pot 4L" at bounding box center [928, 349] width 86 height 19
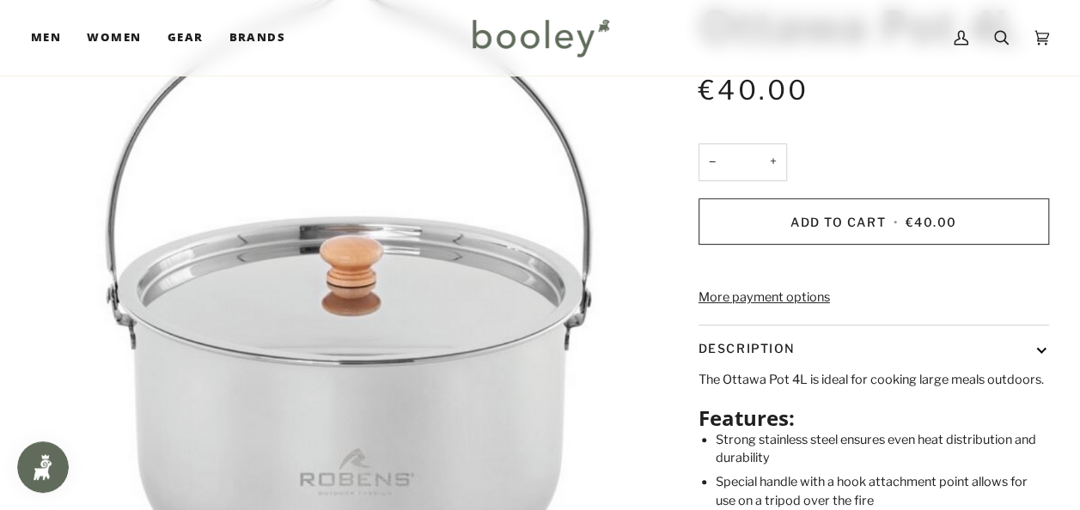
scroll to position [286, 0]
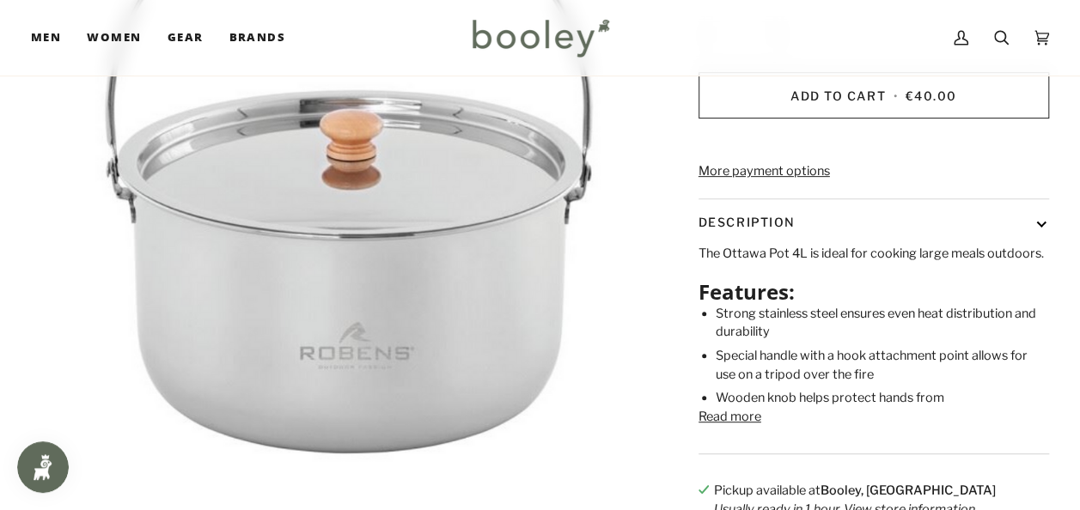
click at [720, 427] on button "Read more" at bounding box center [729, 417] width 63 height 19
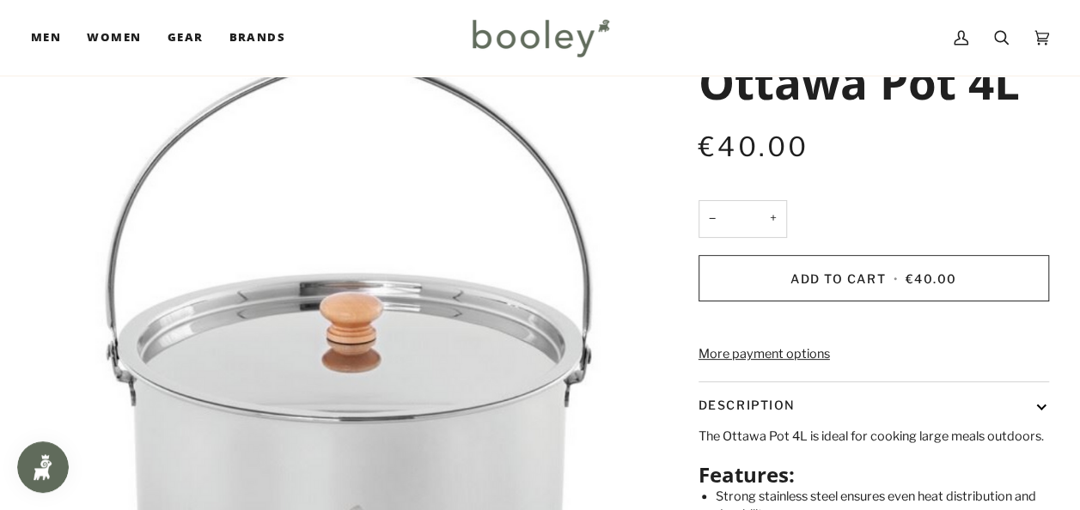
scroll to position [69, 0]
